Goal: Information Seeking & Learning: Learn about a topic

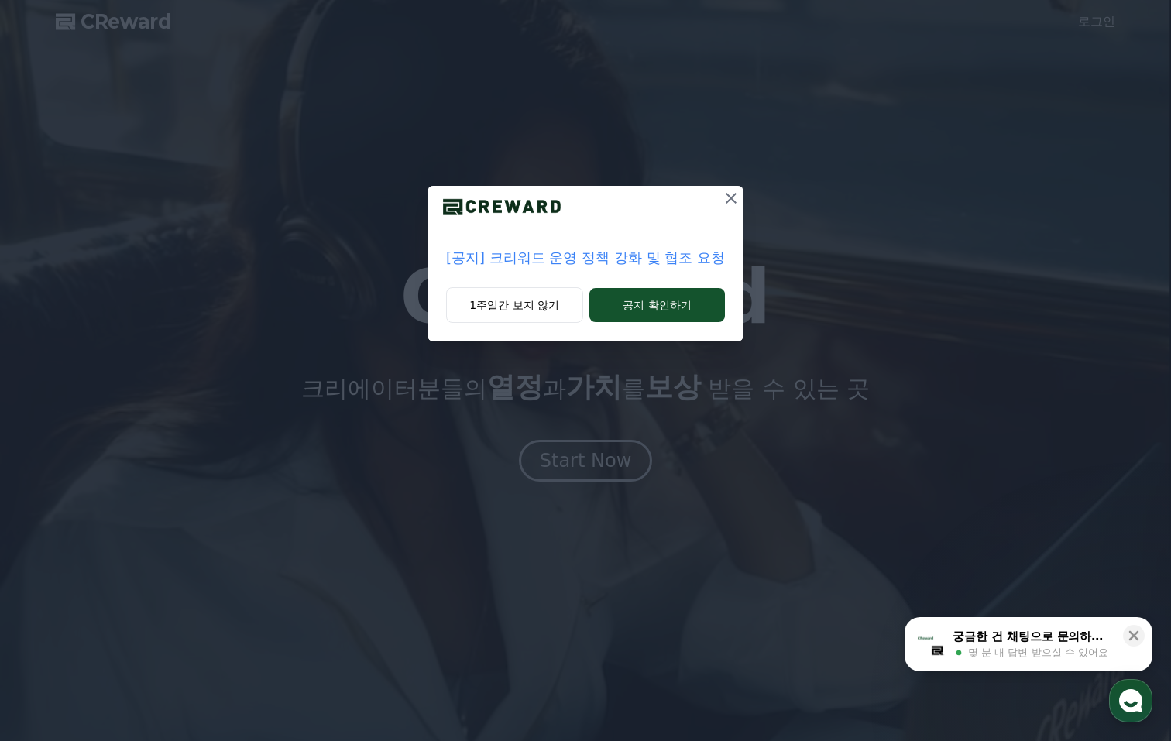
click at [610, 252] on p "[공지] 크리워드 운영 정책 강화 및 협조 요청" at bounding box center [585, 258] width 279 height 22
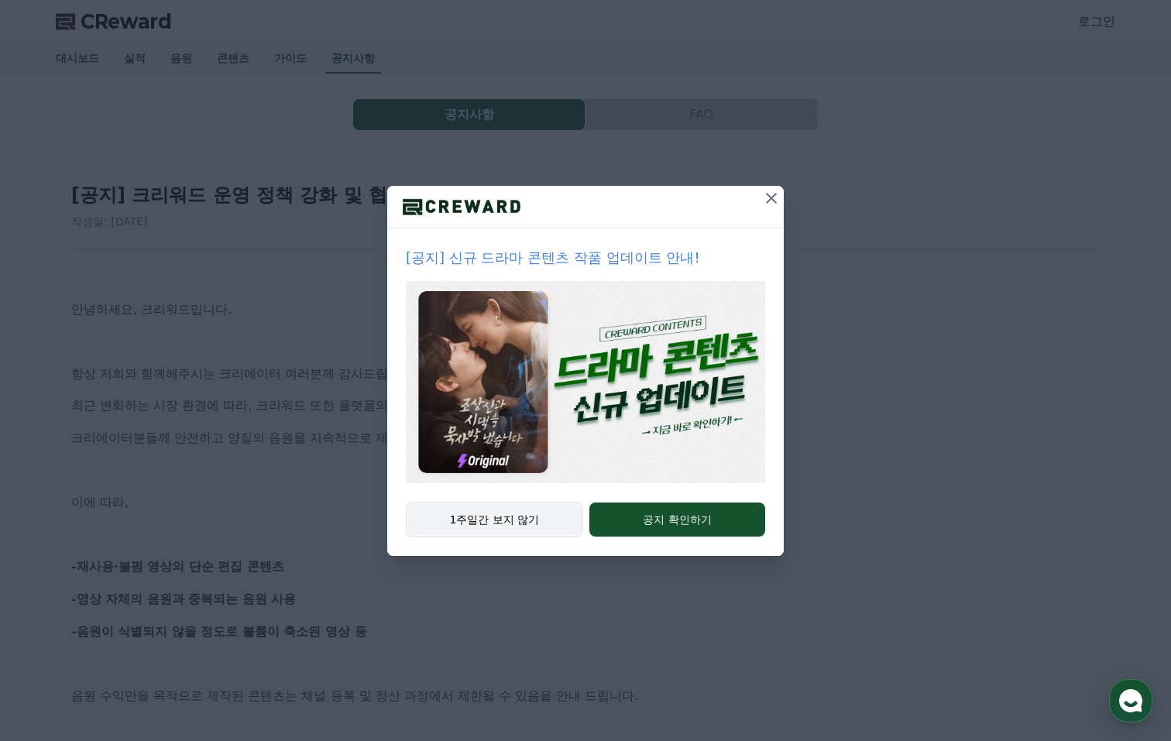
click at [535, 535] on button "1주일간 보지 않기" at bounding box center [494, 520] width 177 height 36
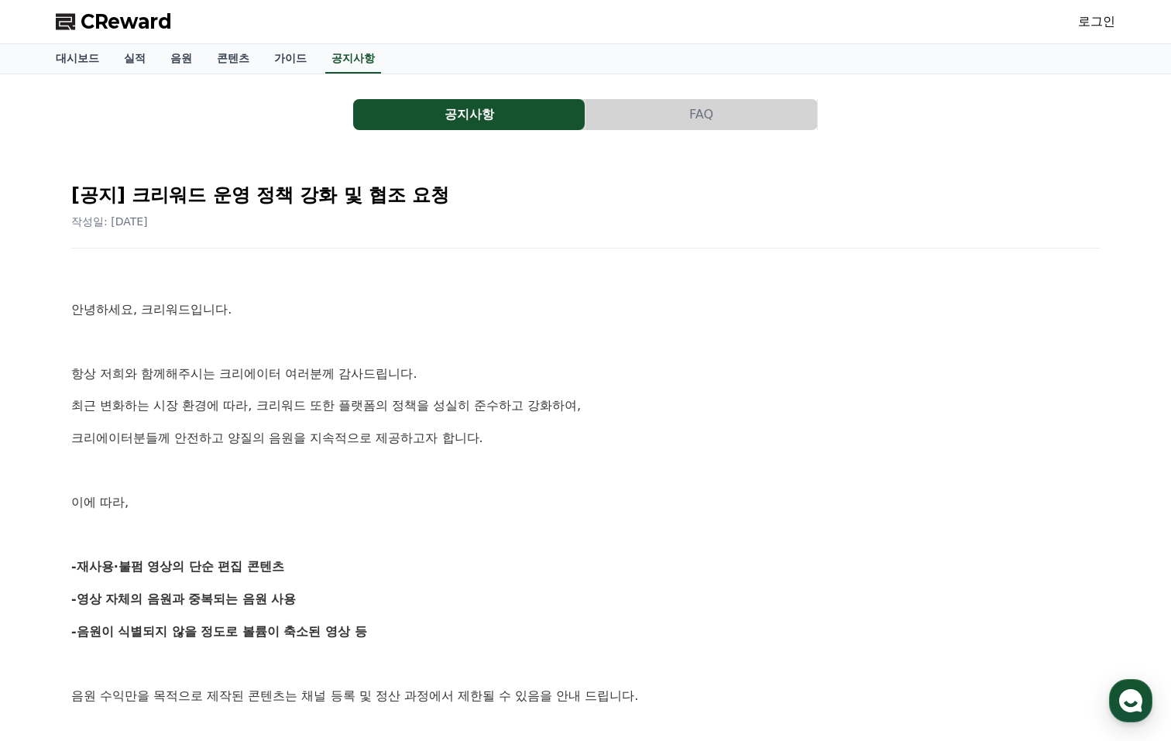
scroll to position [3, 0]
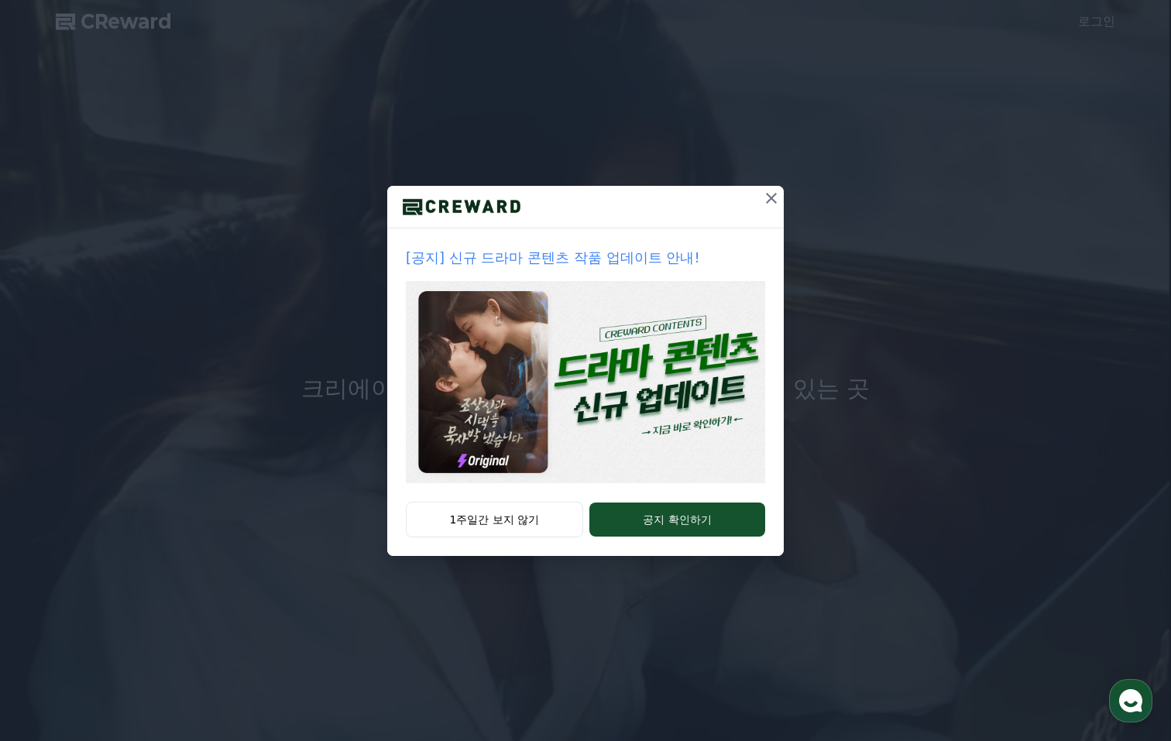
click at [767, 194] on icon at bounding box center [771, 198] width 11 height 11
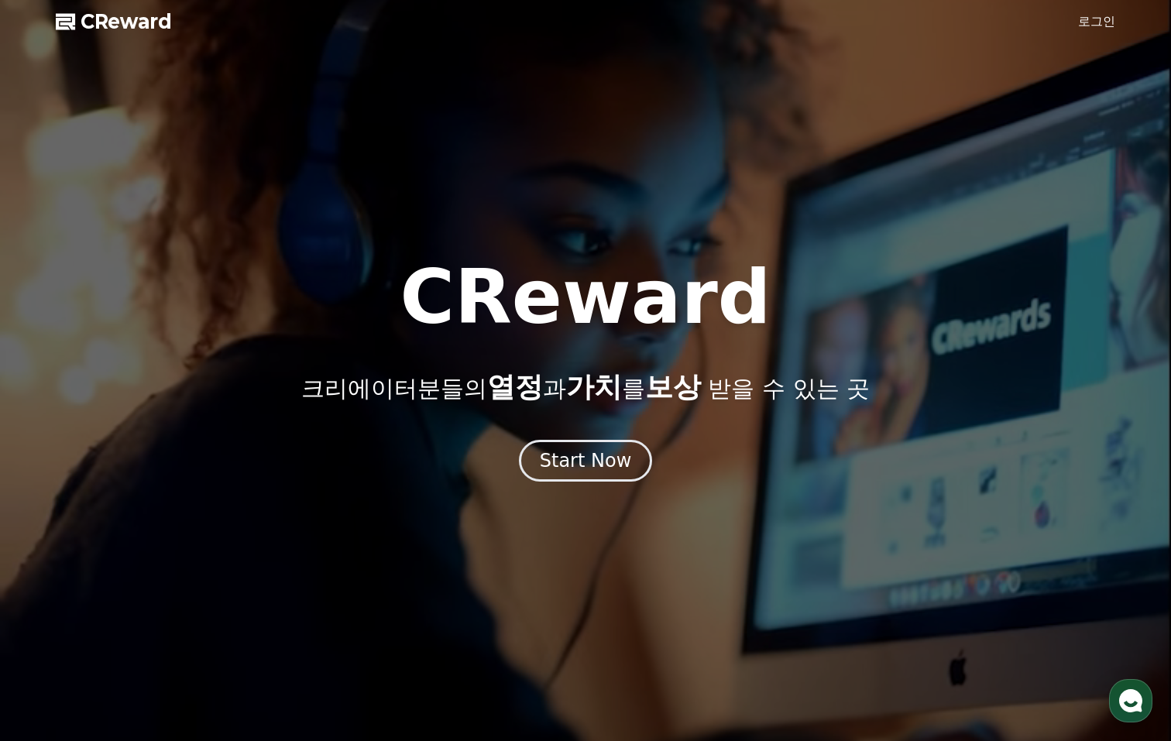
click at [115, 150] on div at bounding box center [585, 370] width 1171 height 741
